Goal: Transaction & Acquisition: Book appointment/travel/reservation

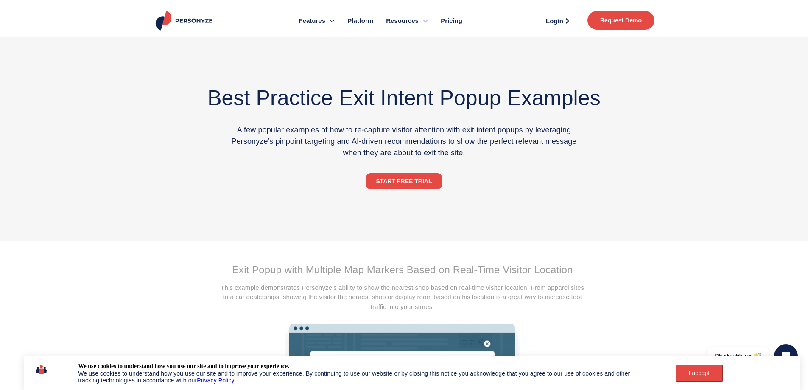
click at [458, 19] on span "Pricing" at bounding box center [452, 21] width 22 height 10
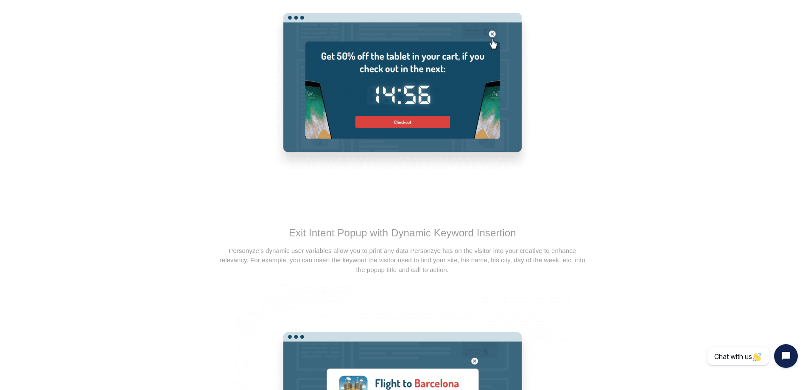
scroll to position [594, 0]
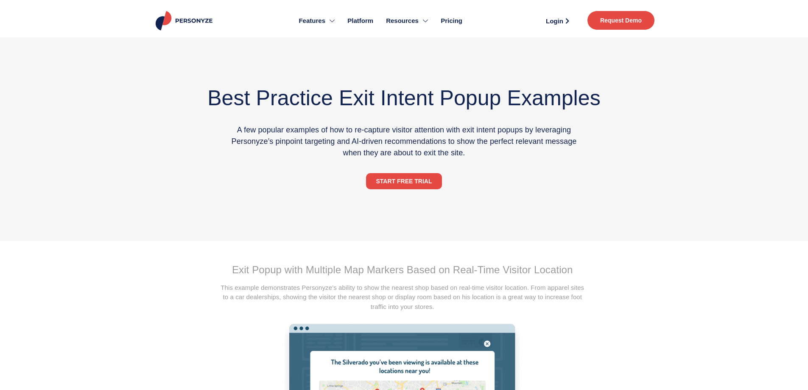
scroll to position [594, 0]
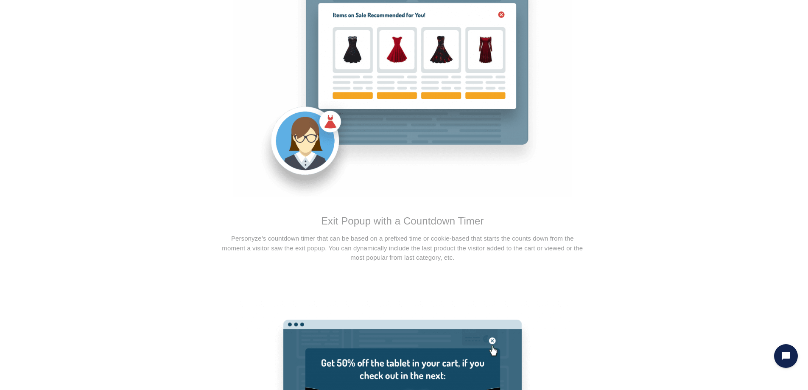
drag, startPoint x: 159, startPoint y: 90, endPoint x: 170, endPoint y: 99, distance: 14.6
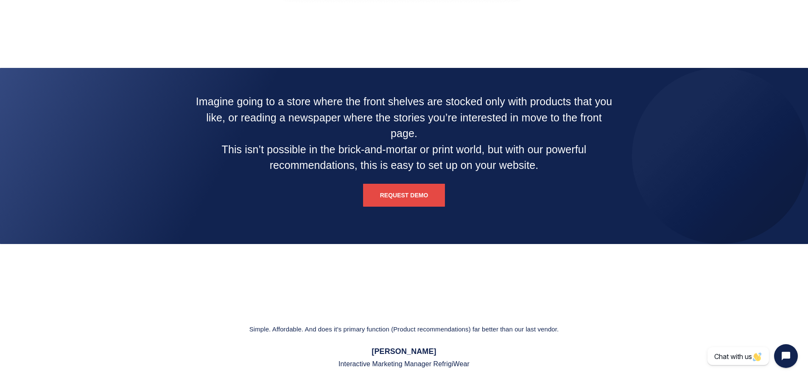
scroll to position [3497, 0]
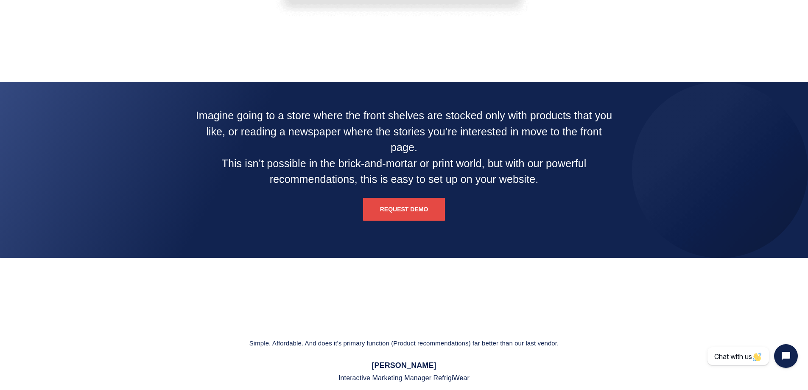
click at [419, 212] on link "Request Demo" at bounding box center [404, 209] width 82 height 23
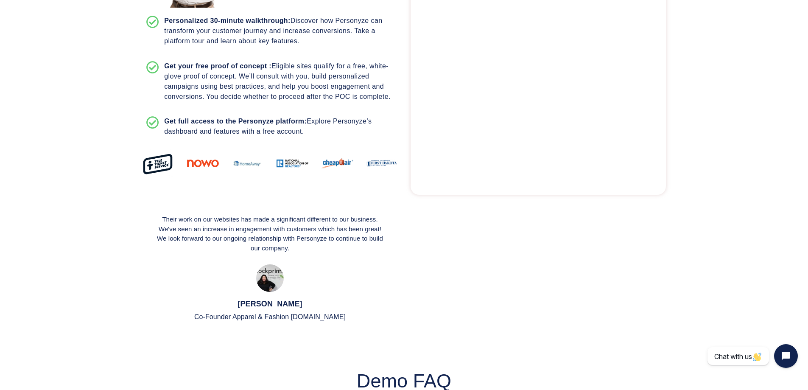
scroll to position [254, 0]
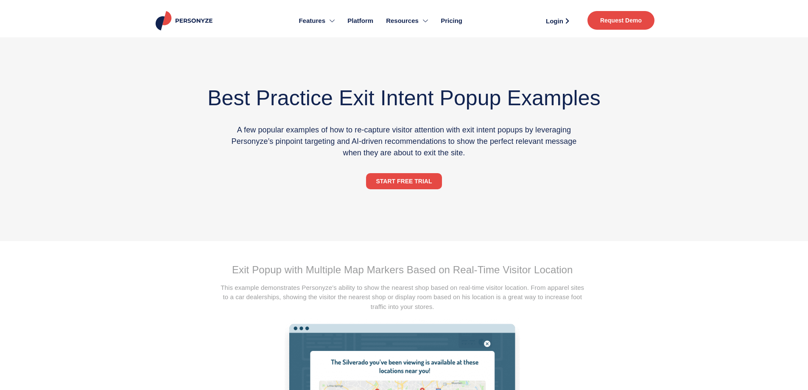
scroll to position [3497, 0]
